Goal: Information Seeking & Learning: Learn about a topic

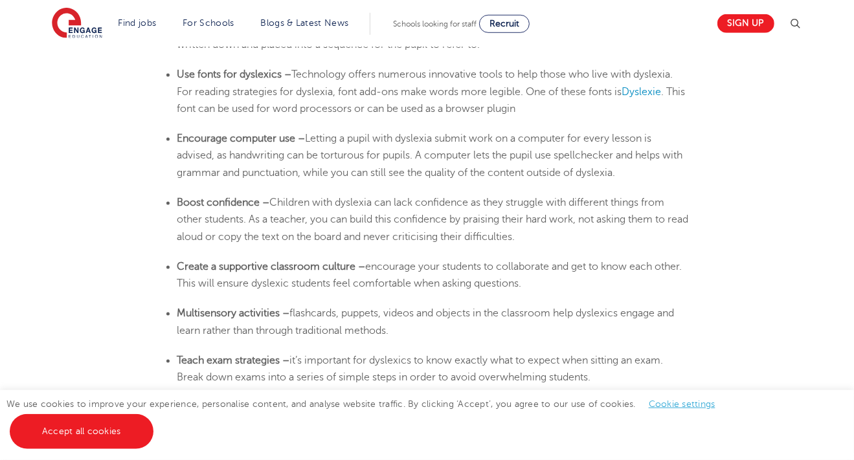
scroll to position [2246, 0]
click at [653, 98] on span "Dyslexie" at bounding box center [642, 92] width 40 height 12
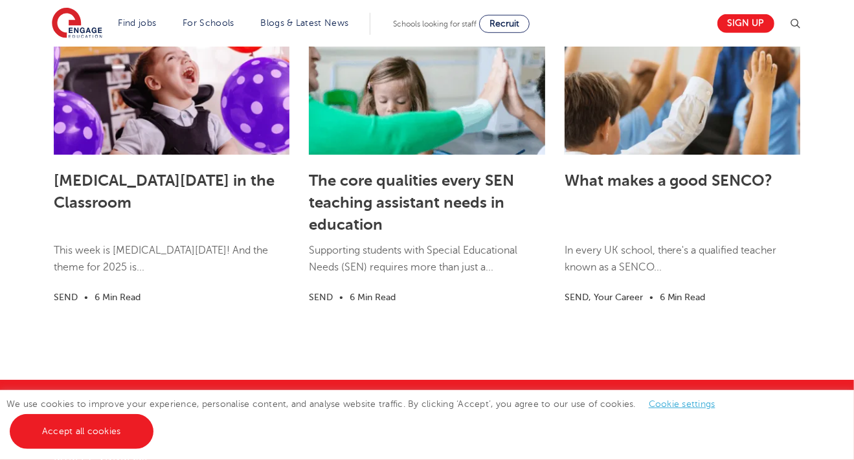
scroll to position [3691, 0]
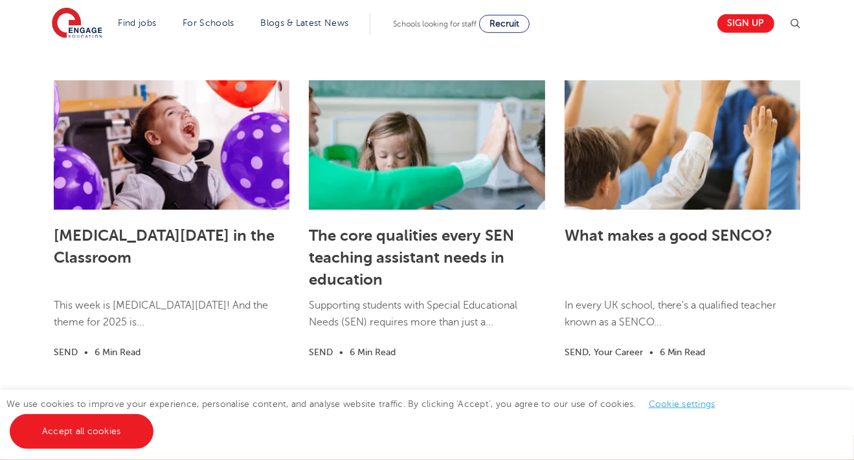
drag, startPoint x: 130, startPoint y: 249, endPoint x: -40, endPoint y: -13, distance: 311.5
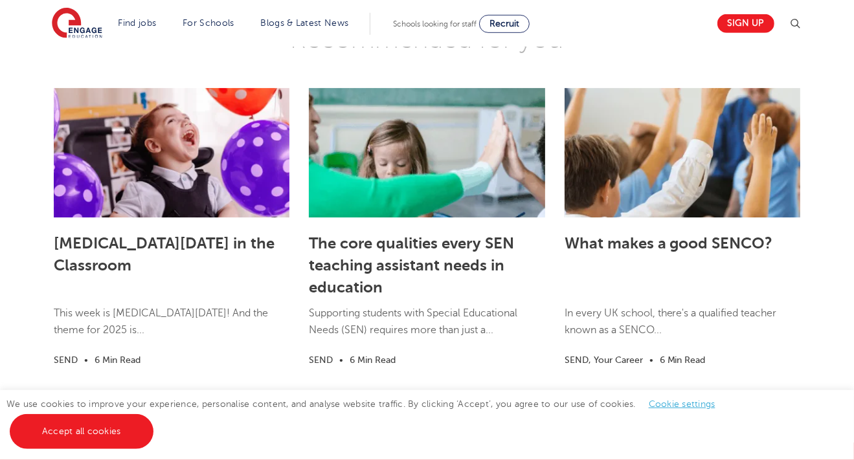
click at [98, 56] on h3 "Recommended for you" at bounding box center [427, 39] width 766 height 32
